Goal: Find specific page/section: Find specific page/section

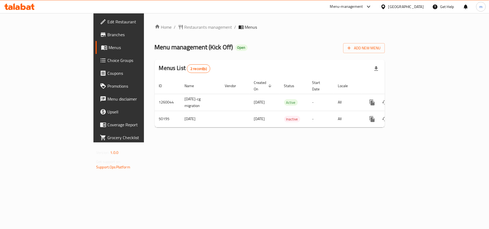
click at [417, 8] on div "[GEOGRAPHIC_DATA]" at bounding box center [405, 7] width 35 height 6
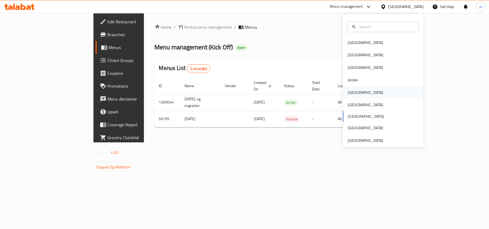
click at [348, 90] on div "[GEOGRAPHIC_DATA]" at bounding box center [365, 93] width 35 height 6
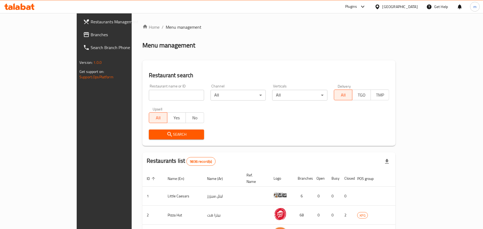
click at [91, 35] on span "Branches" at bounding box center [122, 34] width 63 height 6
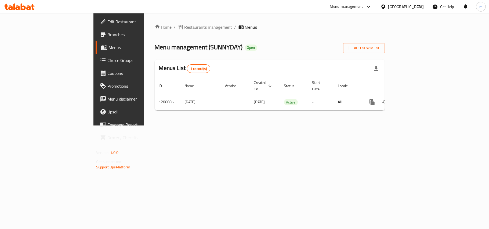
click at [415, 9] on div "Kuwait" at bounding box center [405, 7] width 35 height 6
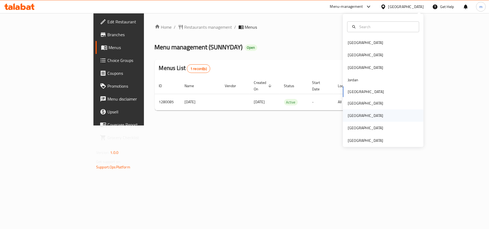
click at [358, 114] on div "Qatar" at bounding box center [383, 116] width 81 height 12
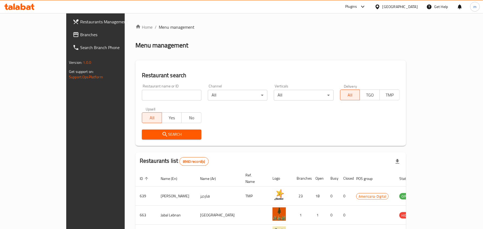
click at [80, 35] on span "Branches" at bounding box center [111, 34] width 63 height 6
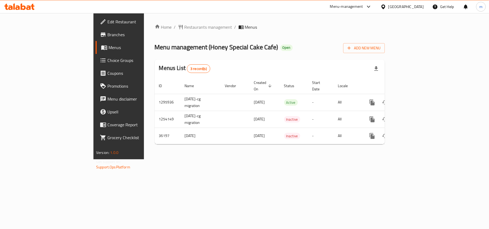
click at [416, 6] on div "[GEOGRAPHIC_DATA]" at bounding box center [405, 7] width 35 height 6
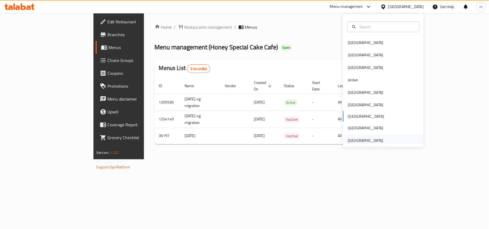
click at [351, 136] on div "[GEOGRAPHIC_DATA]" at bounding box center [365, 140] width 44 height 12
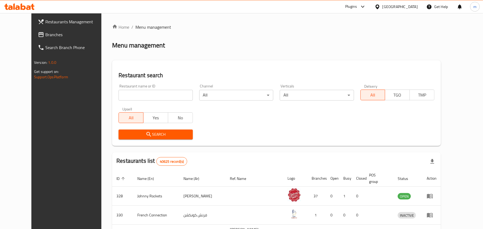
click at [45, 31] on span "Branches" at bounding box center [76, 34] width 63 height 6
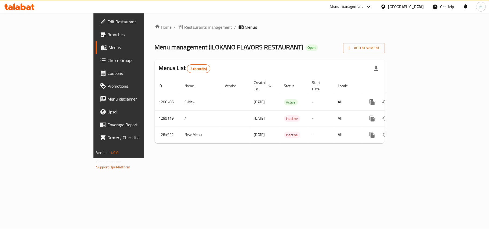
click at [407, 3] on div "[GEOGRAPHIC_DATA]" at bounding box center [402, 6] width 52 height 13
click at [408, 6] on div "[GEOGRAPHIC_DATA]" at bounding box center [405, 7] width 35 height 6
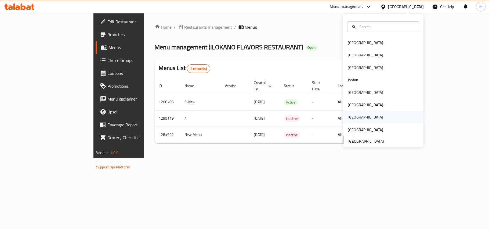
click at [351, 119] on div "[GEOGRAPHIC_DATA]" at bounding box center [365, 117] width 44 height 12
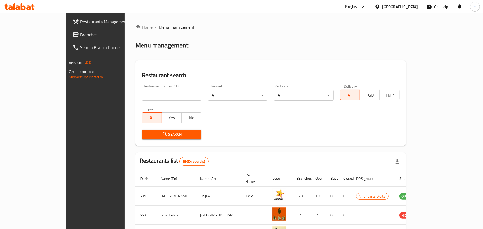
click at [80, 33] on span "Branches" at bounding box center [111, 34] width 63 height 6
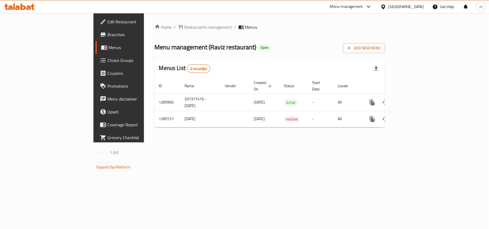
click at [388, 8] on div at bounding box center [384, 7] width 8 height 6
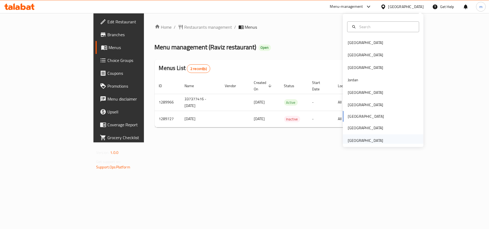
click at [374, 141] on div "[GEOGRAPHIC_DATA]" at bounding box center [365, 141] width 35 height 6
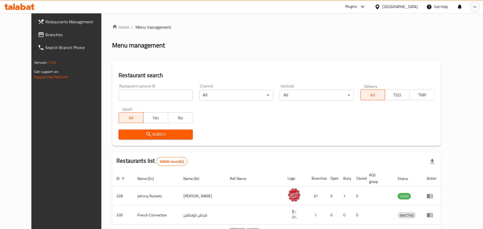
click at [45, 35] on span "Branches" at bounding box center [76, 34] width 63 height 6
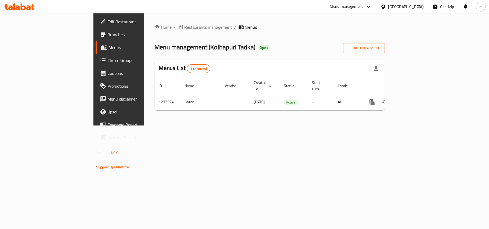
click at [407, 5] on div "[GEOGRAPHIC_DATA]" at bounding box center [405, 7] width 35 height 6
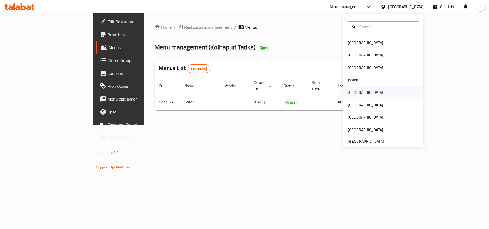
click at [356, 94] on div "[GEOGRAPHIC_DATA]" at bounding box center [365, 92] width 44 height 12
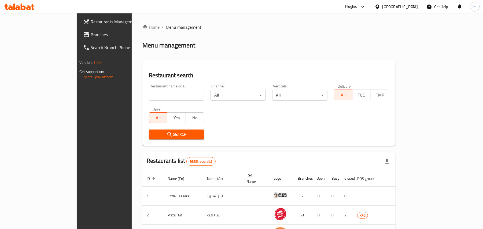
click at [79, 28] on link "Branches" at bounding box center [118, 34] width 79 height 13
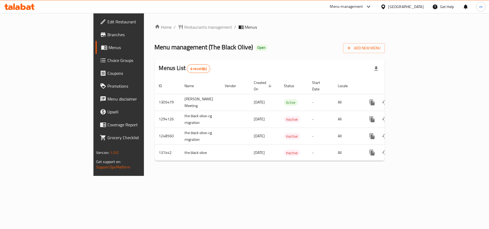
click at [416, 5] on div "Kuwait" at bounding box center [405, 7] width 35 height 6
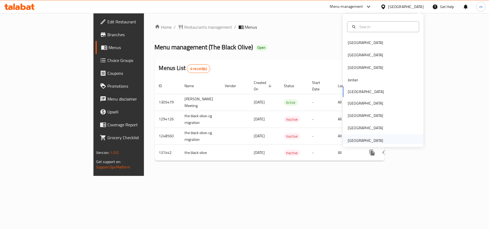
click at [380, 138] on div "[GEOGRAPHIC_DATA]" at bounding box center [365, 140] width 44 height 12
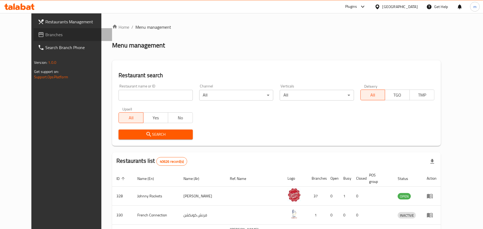
click at [45, 34] on span "Branches" at bounding box center [76, 34] width 63 height 6
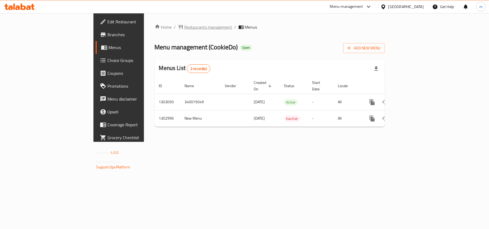
click at [184, 27] on span "Restaurants management" at bounding box center [208, 27] width 48 height 6
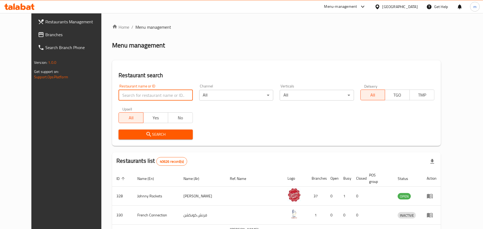
click at [128, 96] on input "search" at bounding box center [156, 95] width 74 height 11
paste input "702672"
type input "702672"
click button "Search" at bounding box center [156, 135] width 74 height 10
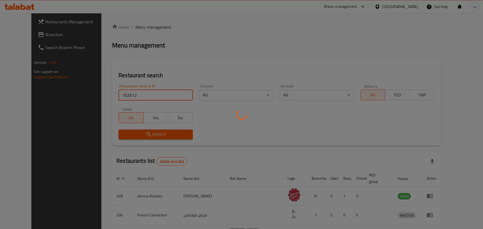
click button "Search" at bounding box center [156, 135] width 74 height 10
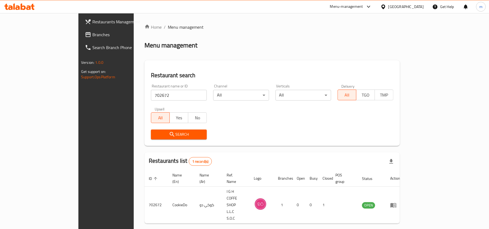
click at [92, 31] on span "Branches" at bounding box center [123, 34] width 63 height 6
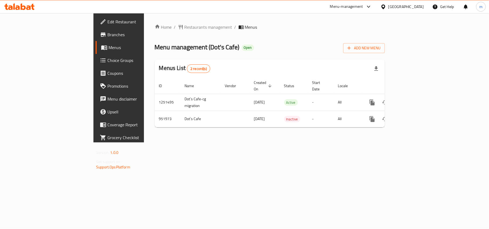
click at [393, 5] on div "[GEOGRAPHIC_DATA]" at bounding box center [405, 7] width 35 height 6
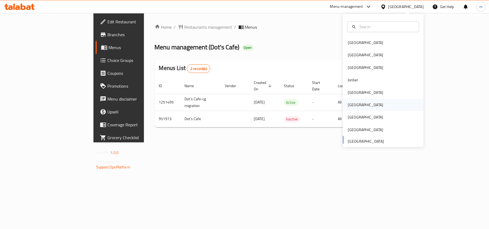
click at [352, 107] on div "[GEOGRAPHIC_DATA]" at bounding box center [365, 105] width 44 height 12
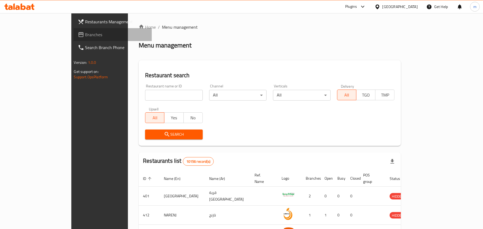
click at [74, 29] on link "Branches" at bounding box center [113, 34] width 79 height 13
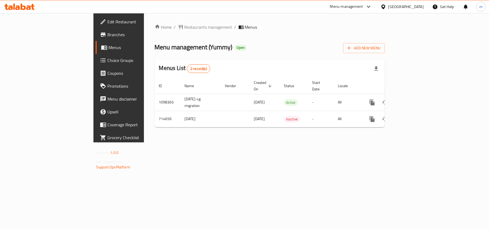
click at [421, 6] on div "Oman" at bounding box center [405, 7] width 35 height 6
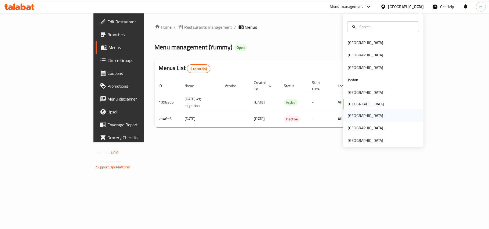
click at [348, 114] on div "Qatar" at bounding box center [365, 116] width 35 height 6
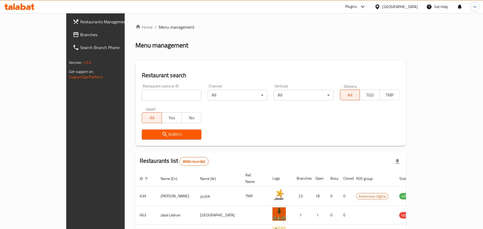
drag, startPoint x: 27, startPoint y: 35, endPoint x: 24, endPoint y: 35, distance: 3.5
click at [80, 35] on span "Branches" at bounding box center [111, 34] width 63 height 6
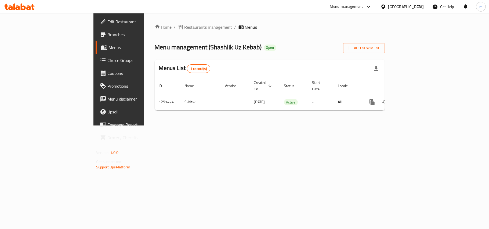
click at [412, 9] on div "[GEOGRAPHIC_DATA]" at bounding box center [405, 7] width 35 height 6
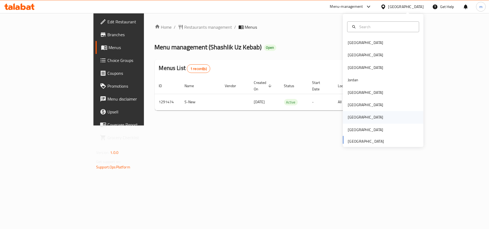
click at [352, 113] on div "Qatar" at bounding box center [365, 117] width 44 height 12
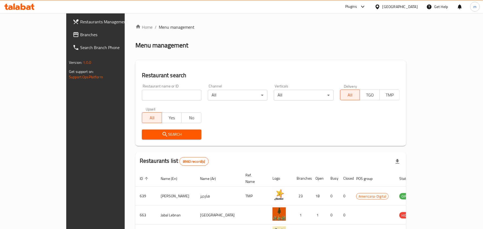
click at [80, 32] on span "Branches" at bounding box center [111, 34] width 63 height 6
